Goal: Transaction & Acquisition: Obtain resource

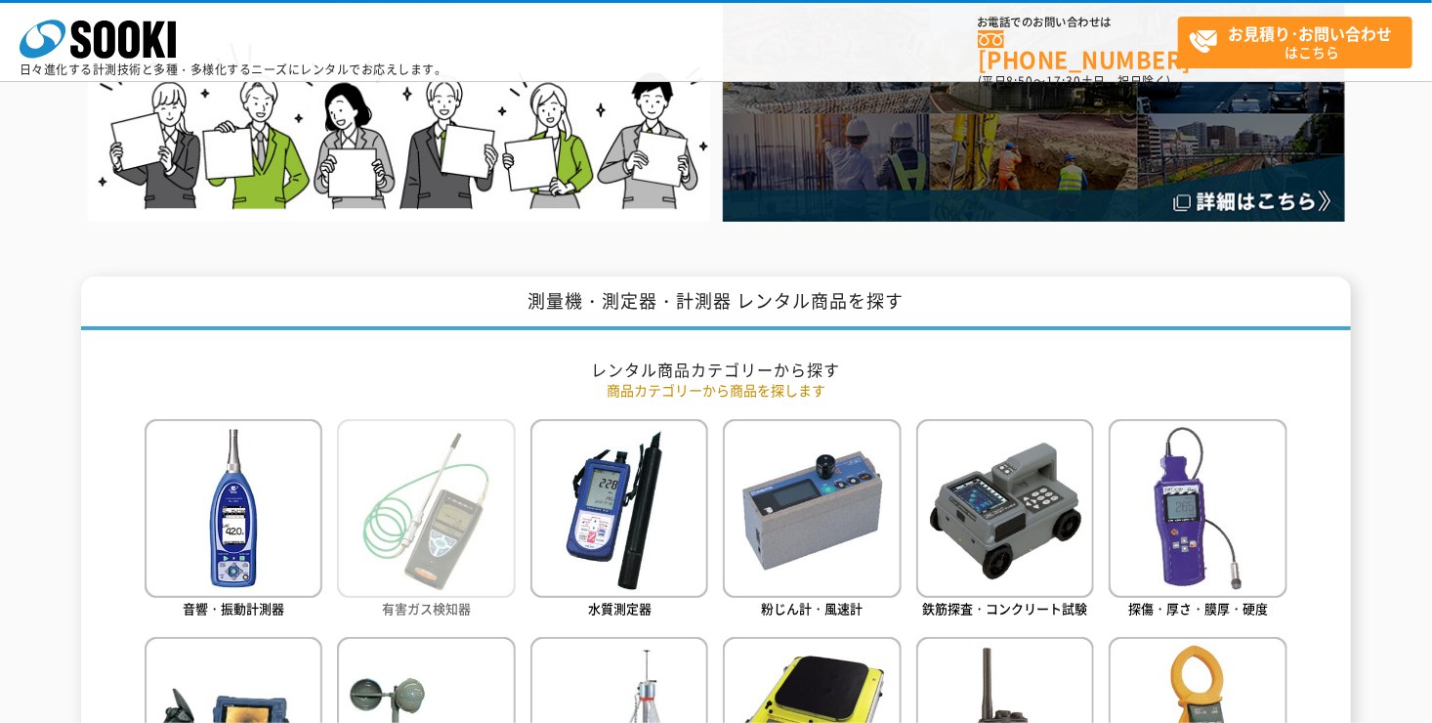
click at [482, 559] on img at bounding box center [426, 508] width 178 height 178
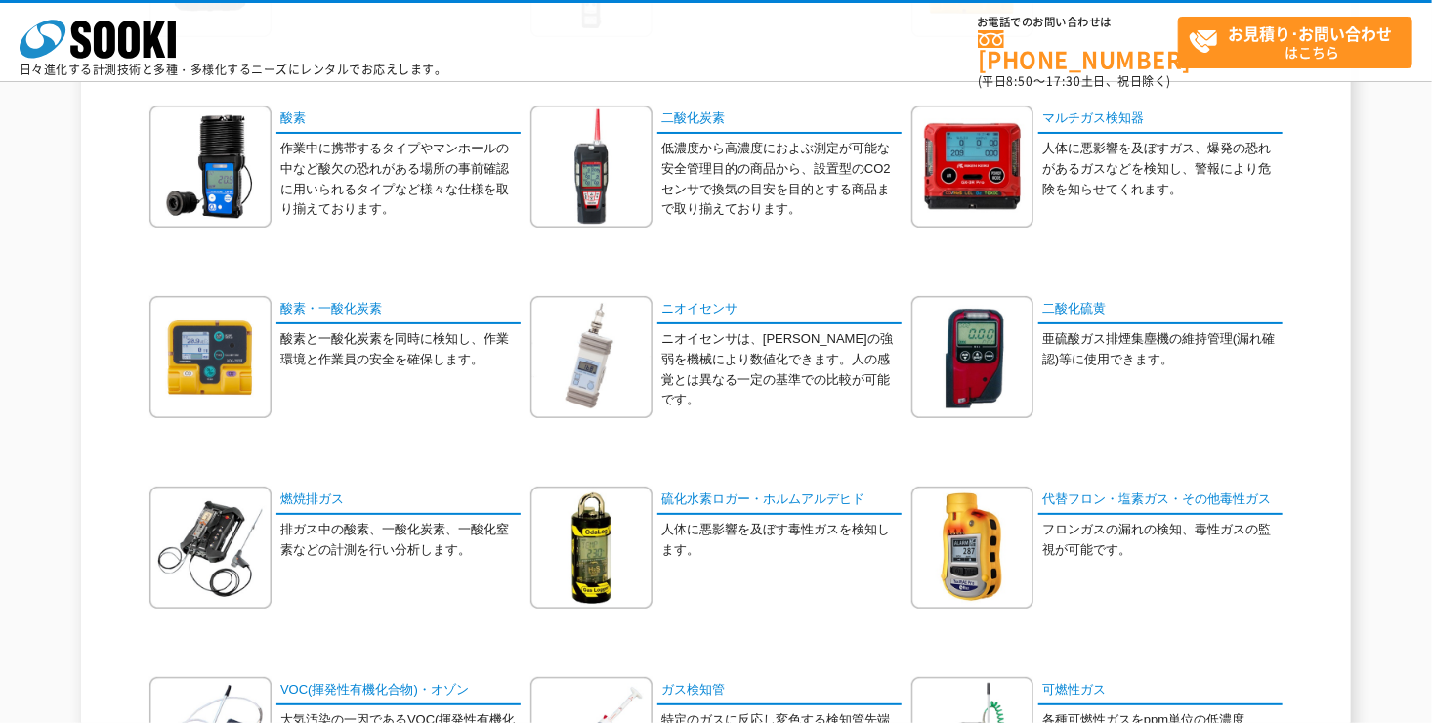
scroll to position [293, 0]
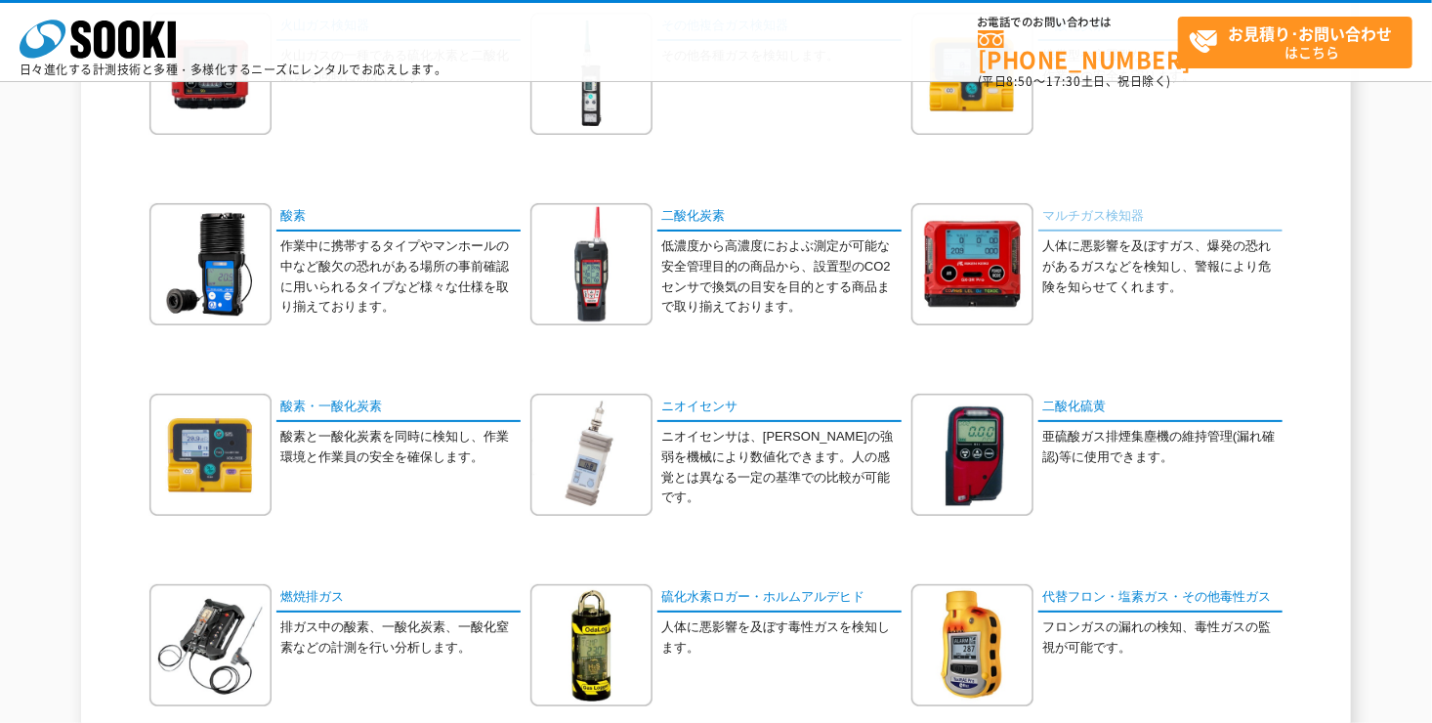
click at [1106, 219] on link "マルチガス検知器" at bounding box center [1160, 217] width 244 height 28
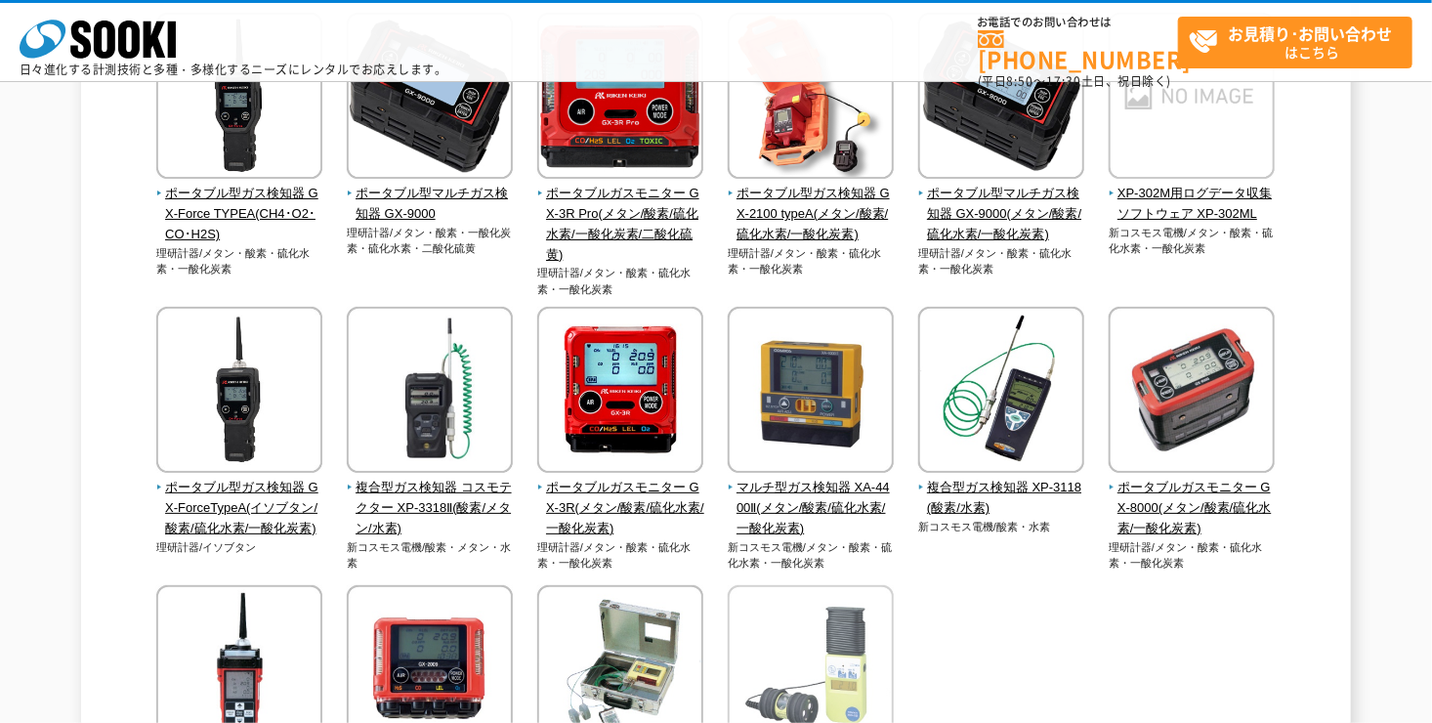
scroll to position [586, 0]
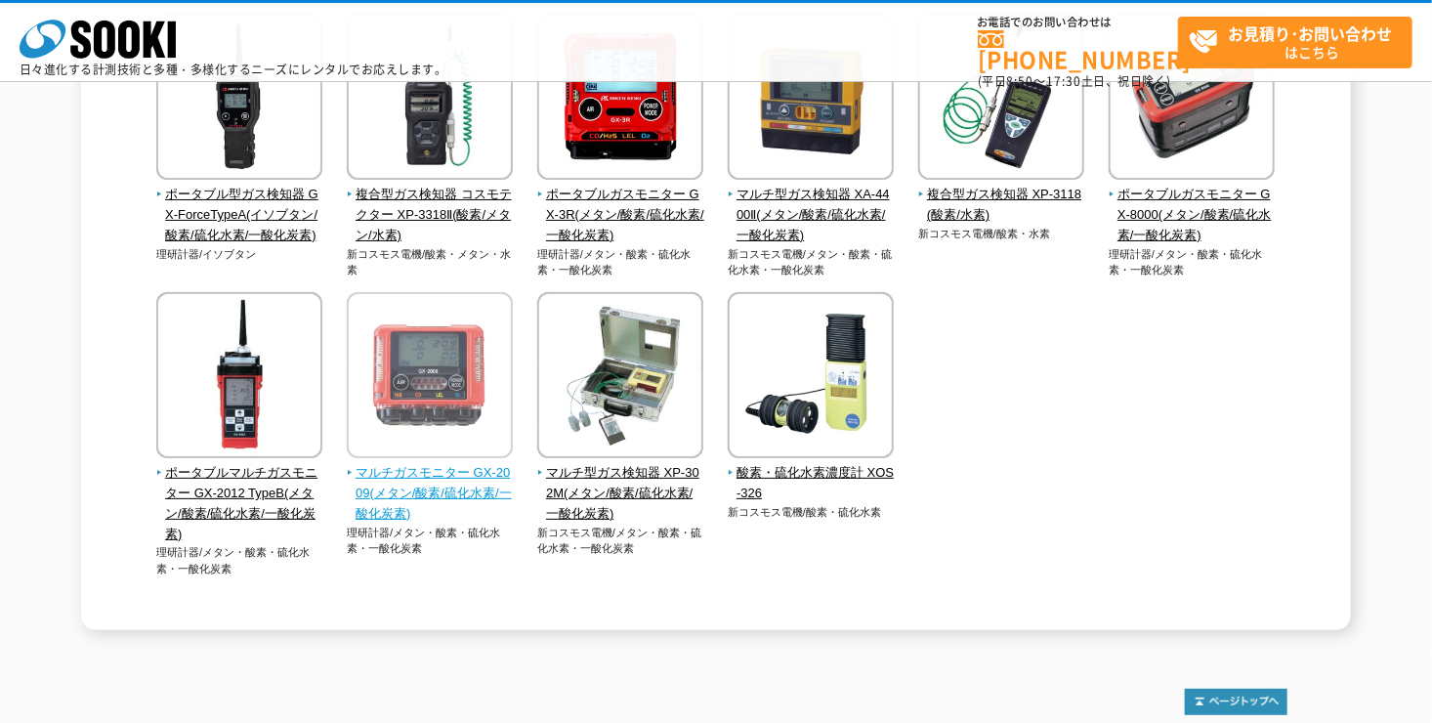
click at [444, 467] on span "マルチガスモニター GX-2009(メタン/酸素/硫化水素/一酸化炭素)" at bounding box center [430, 493] width 167 height 61
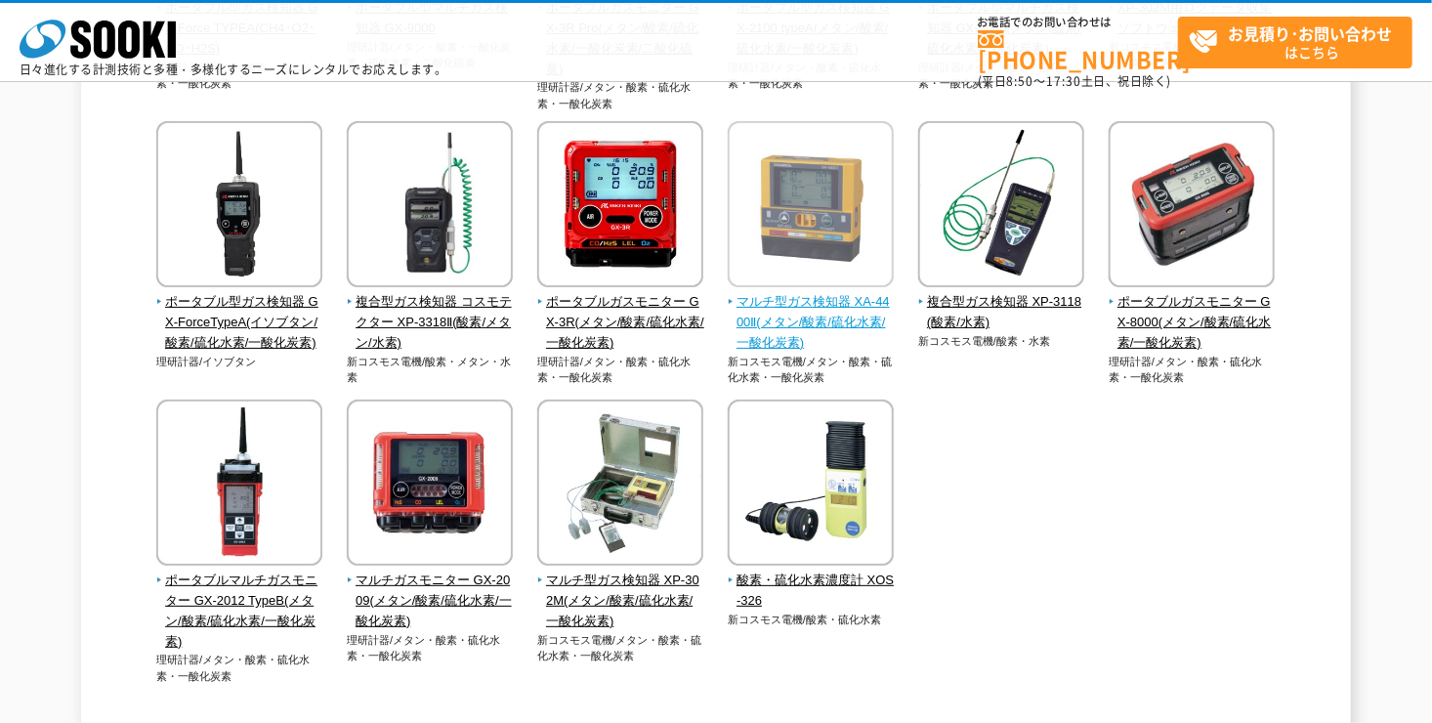
scroll to position [488, 0]
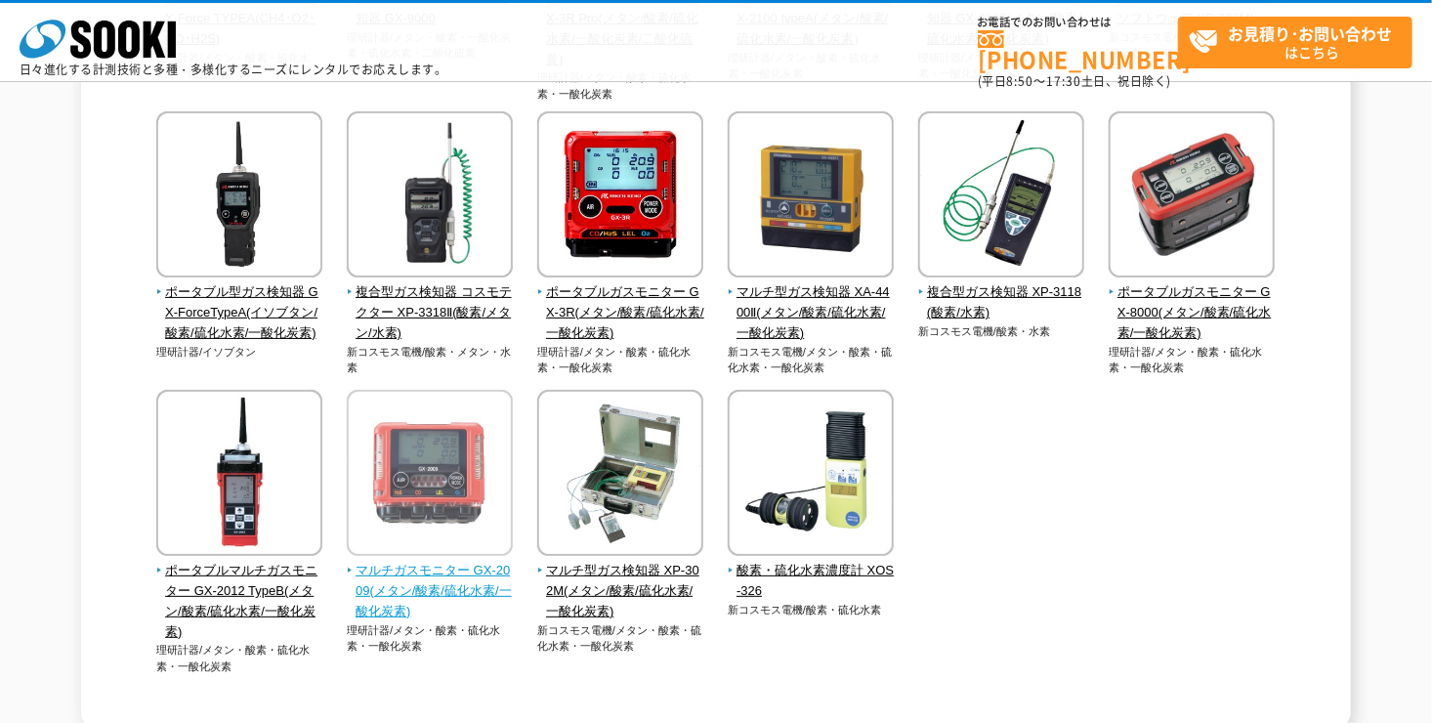
click at [427, 582] on span "マルチガスモニター GX-2009(メタン/酸素/硫化水素/一酸化炭素)" at bounding box center [430, 591] width 167 height 61
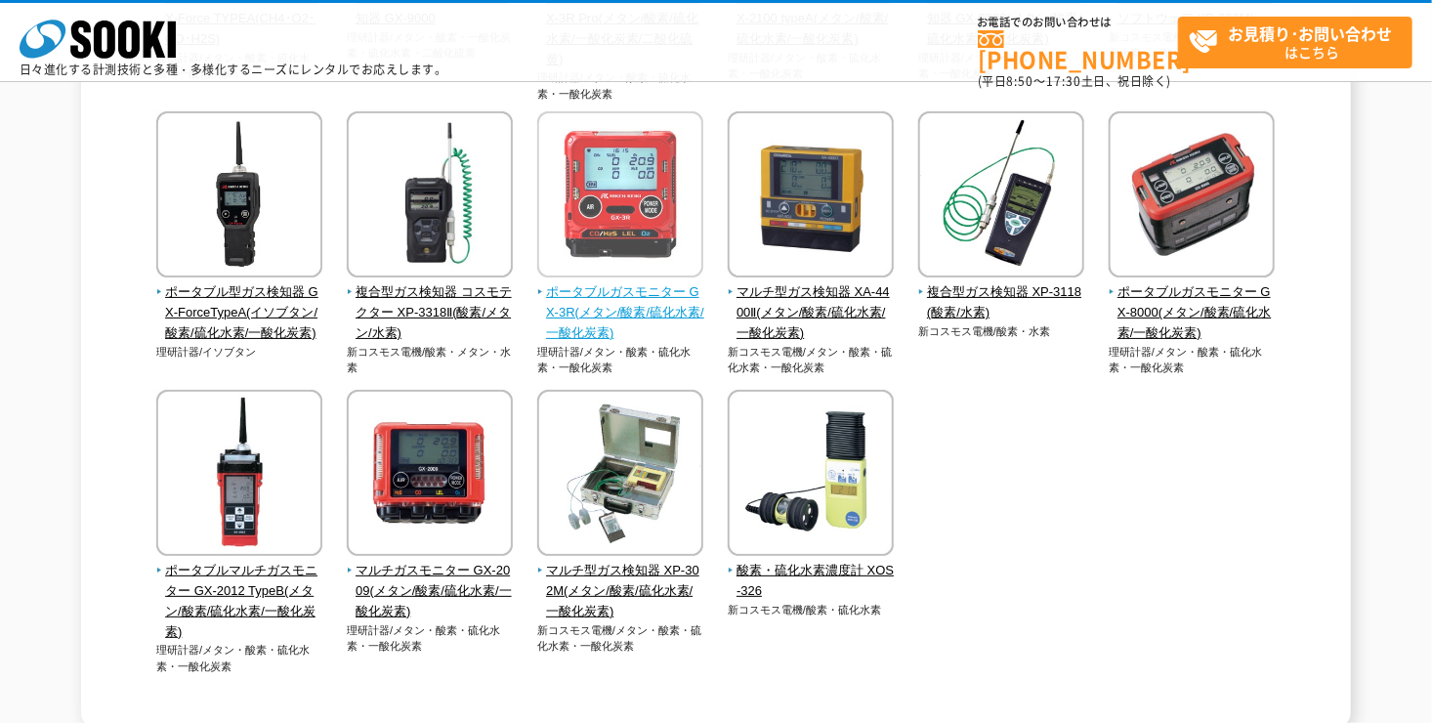
click at [626, 300] on span "ポータブルガスモニター GX-3R(メタン/酸素/硫化水素/一酸化炭素)" at bounding box center [620, 312] width 167 height 61
click at [597, 298] on span "ポータブルガスモニター GX-3R(メタン/酸素/硫化水素/一酸化炭素)" at bounding box center [620, 312] width 167 height 61
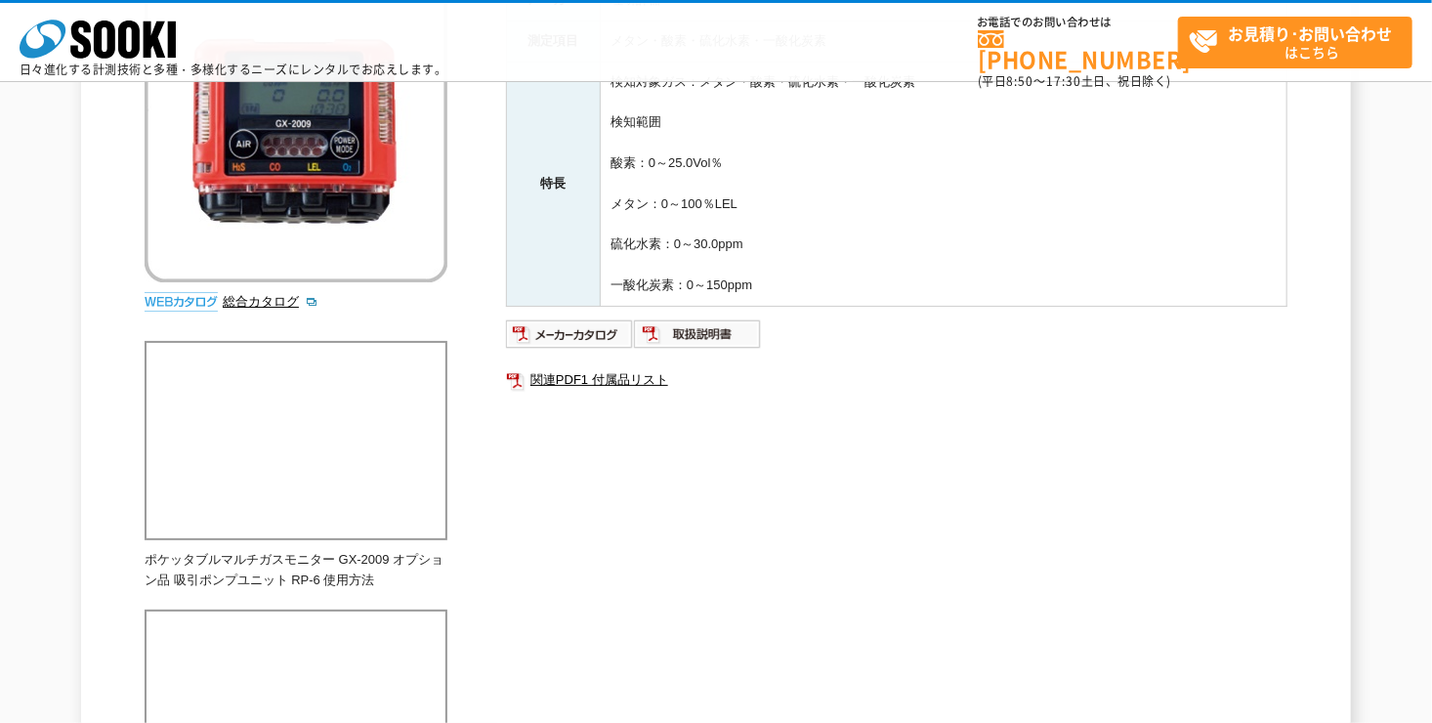
scroll to position [195, 0]
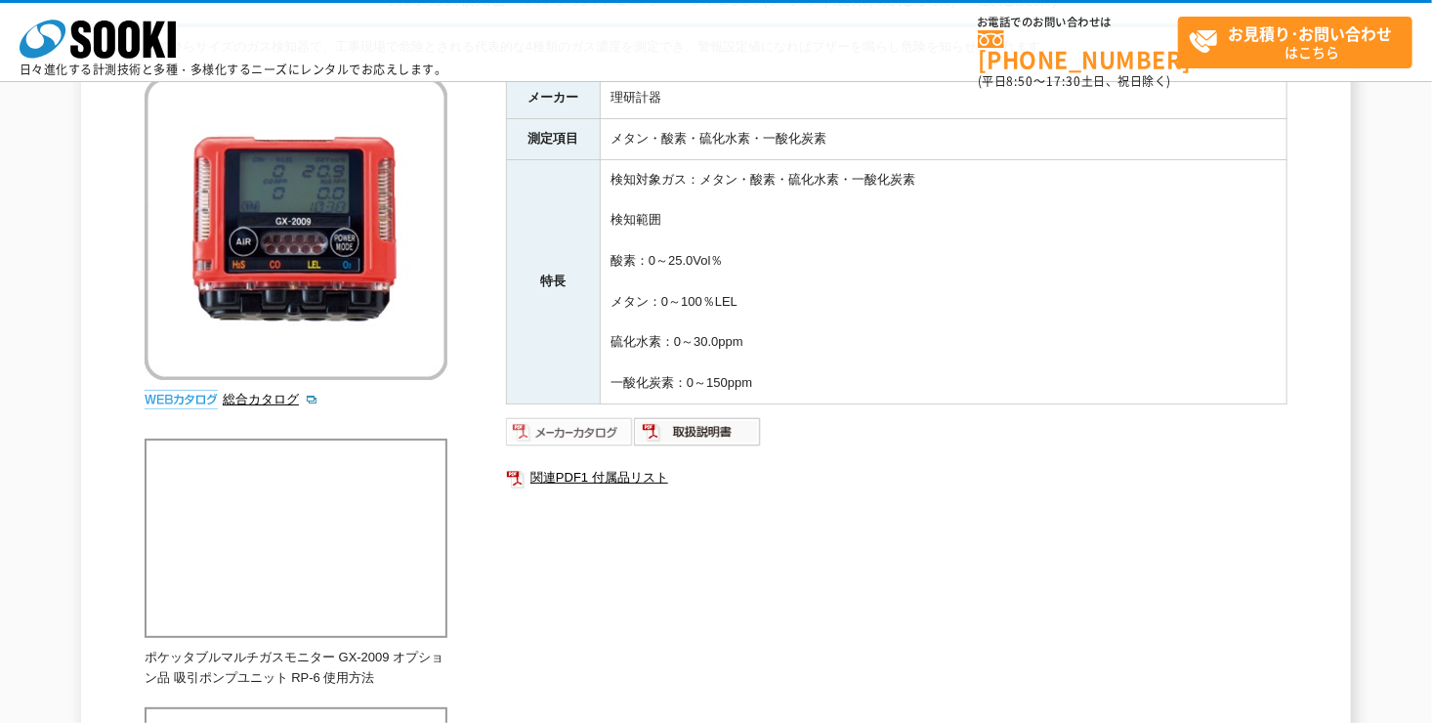
click at [588, 419] on img at bounding box center [570, 431] width 128 height 31
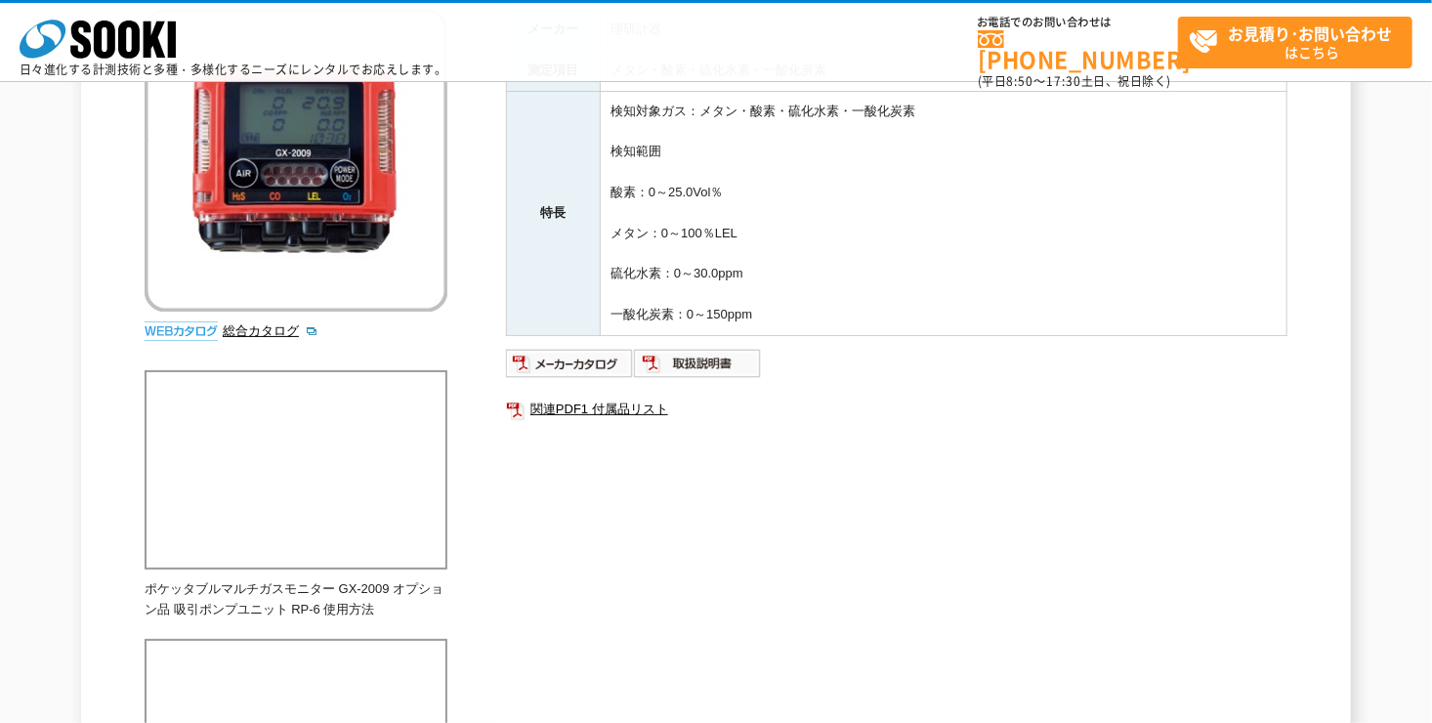
scroll to position [98, 0]
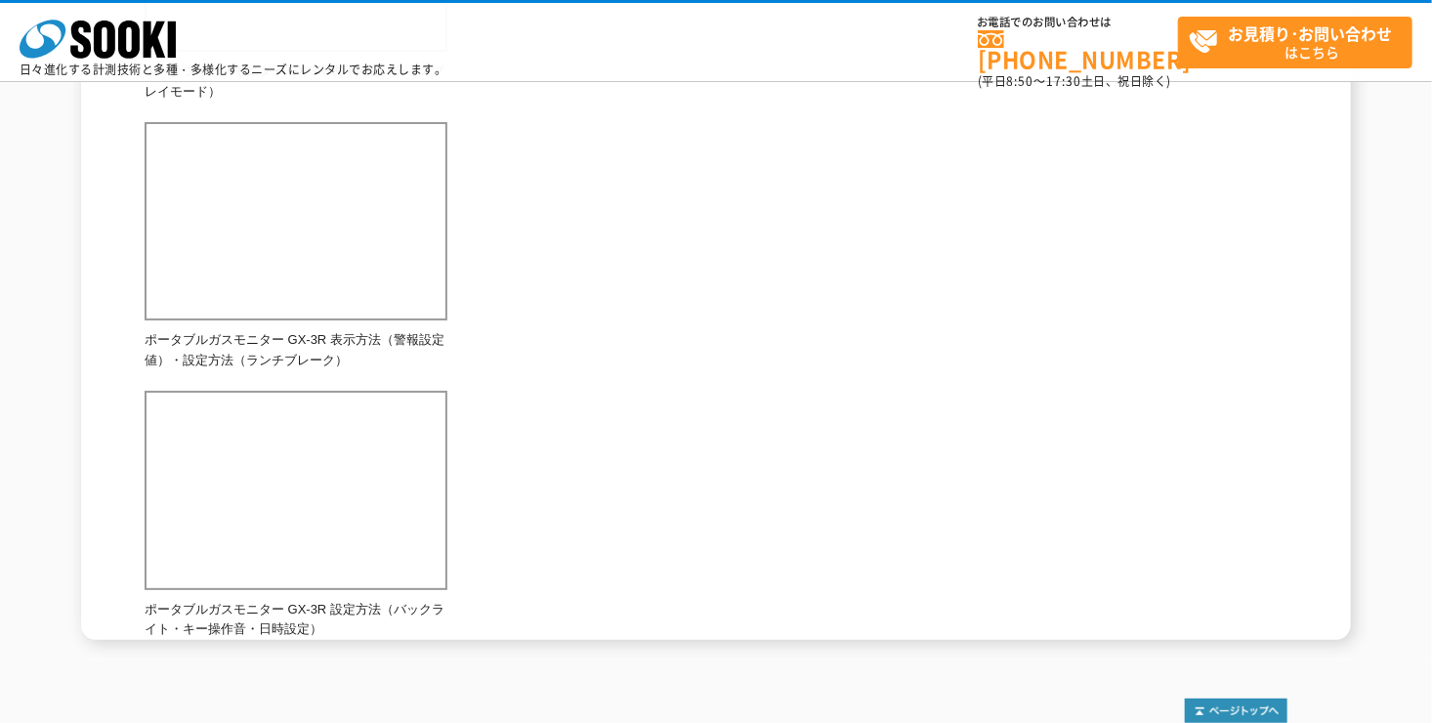
scroll to position [1512, 0]
